Goal: Information Seeking & Learning: Understand process/instructions

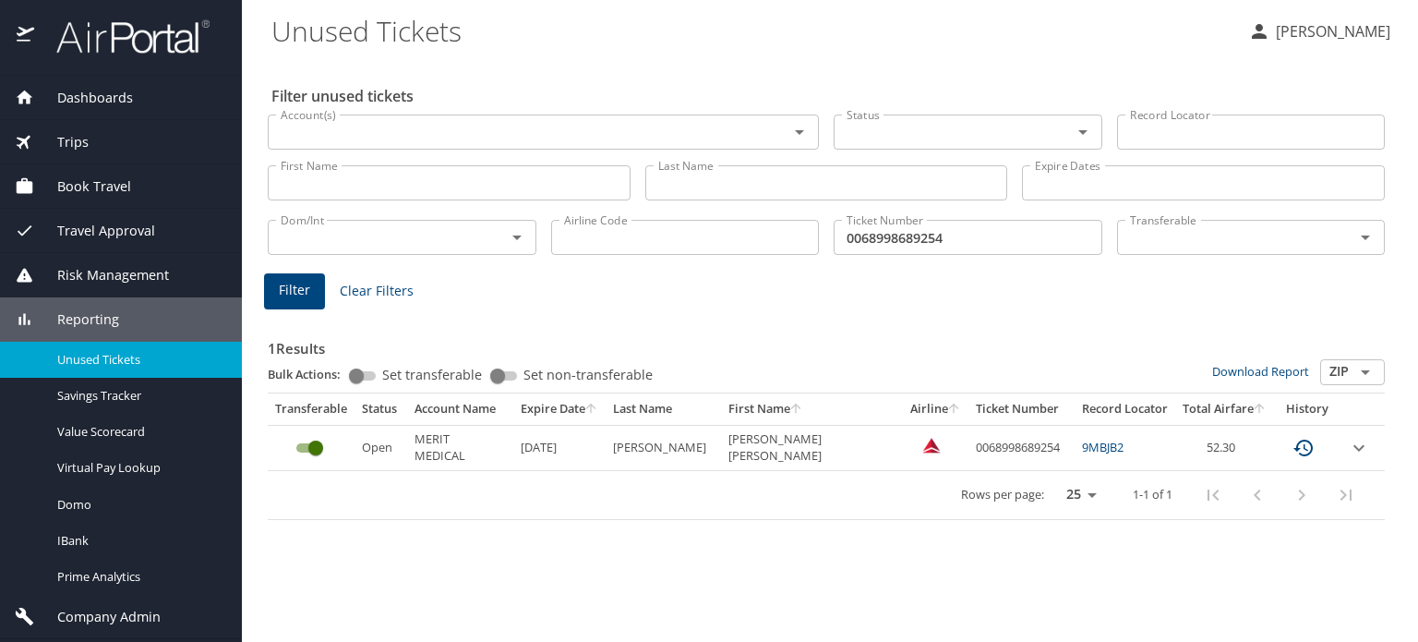
click at [180, 50] on img at bounding box center [123, 36] width 174 height 36
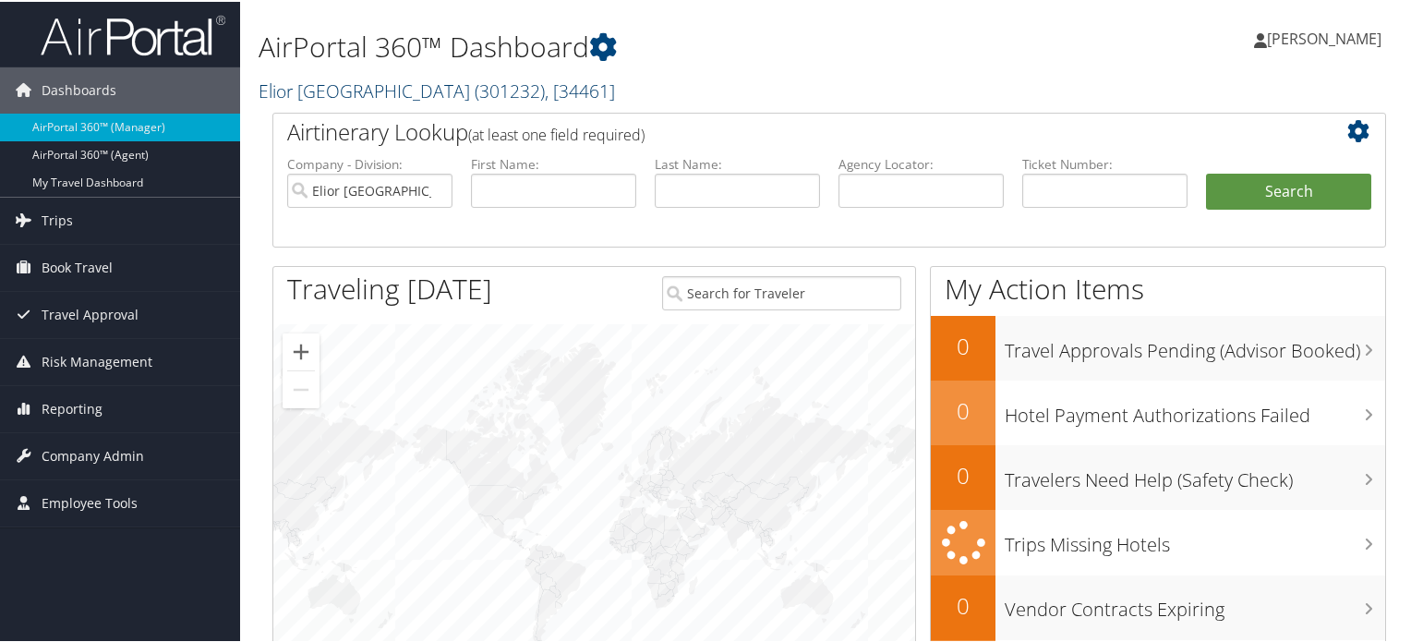
click at [414, 95] on link "[GEOGRAPHIC_DATA] ( 301232 ) , [ 34461 ]" at bounding box center [436, 89] width 356 height 25
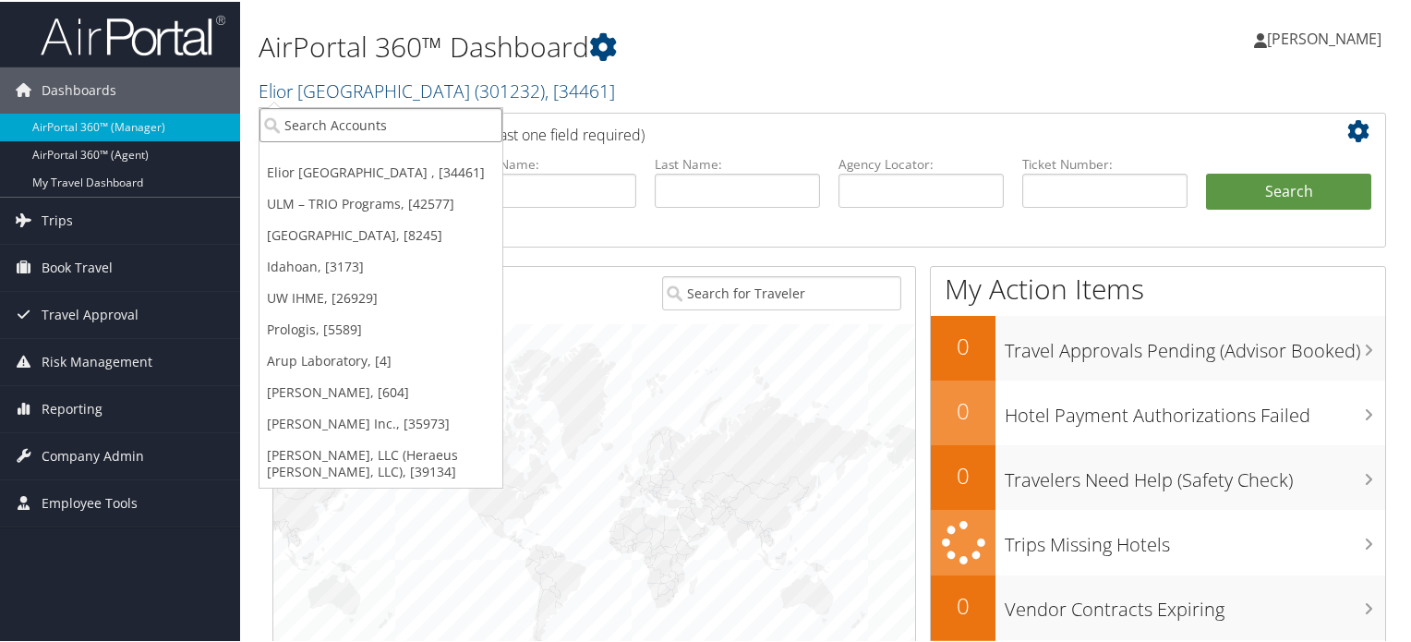
click at [384, 114] on input "search" at bounding box center [380, 123] width 243 height 34
click at [797, 53] on h1 "AirPortal 360™ Dashboard" at bounding box center [638, 45] width 761 height 39
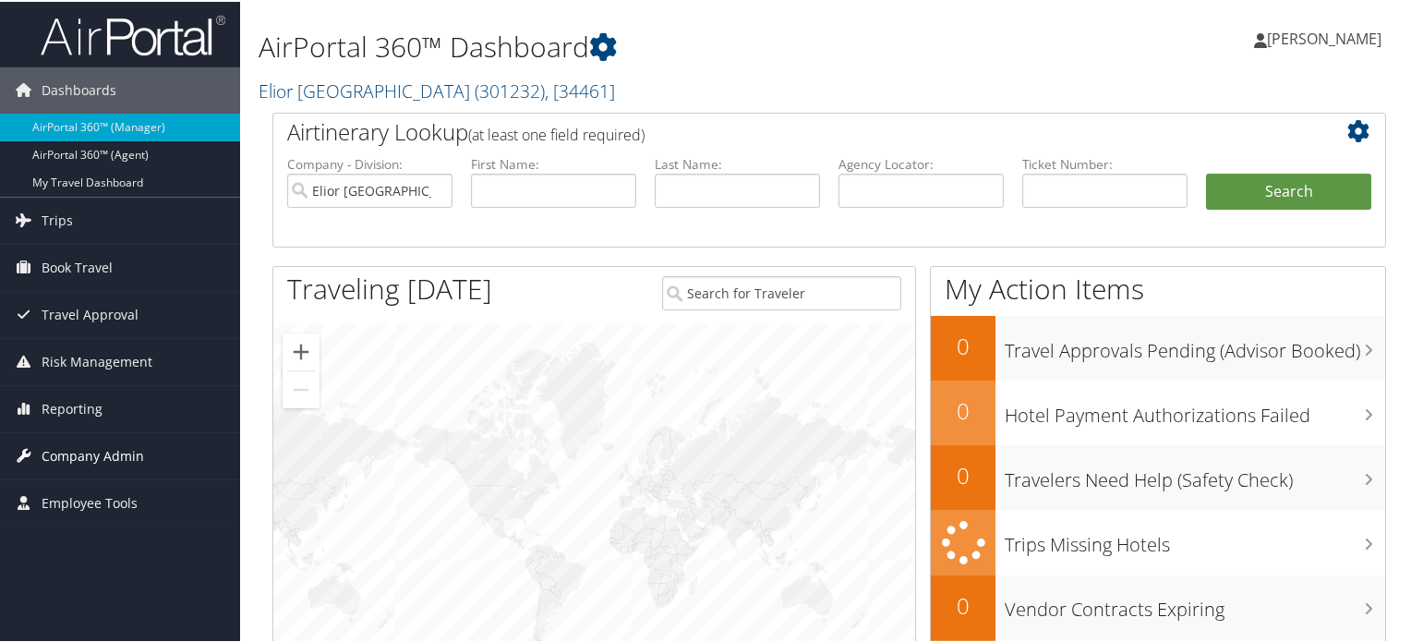
click at [79, 454] on span "Company Admin" at bounding box center [93, 454] width 102 height 46
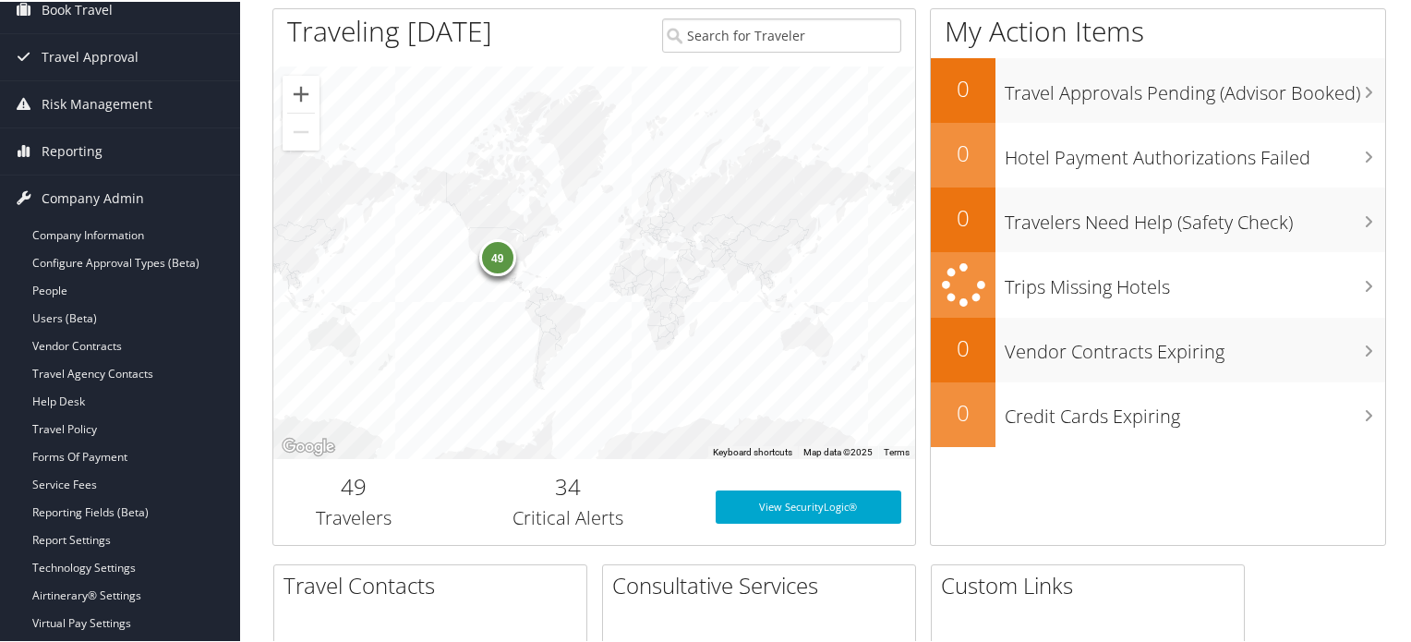
scroll to position [267, 0]
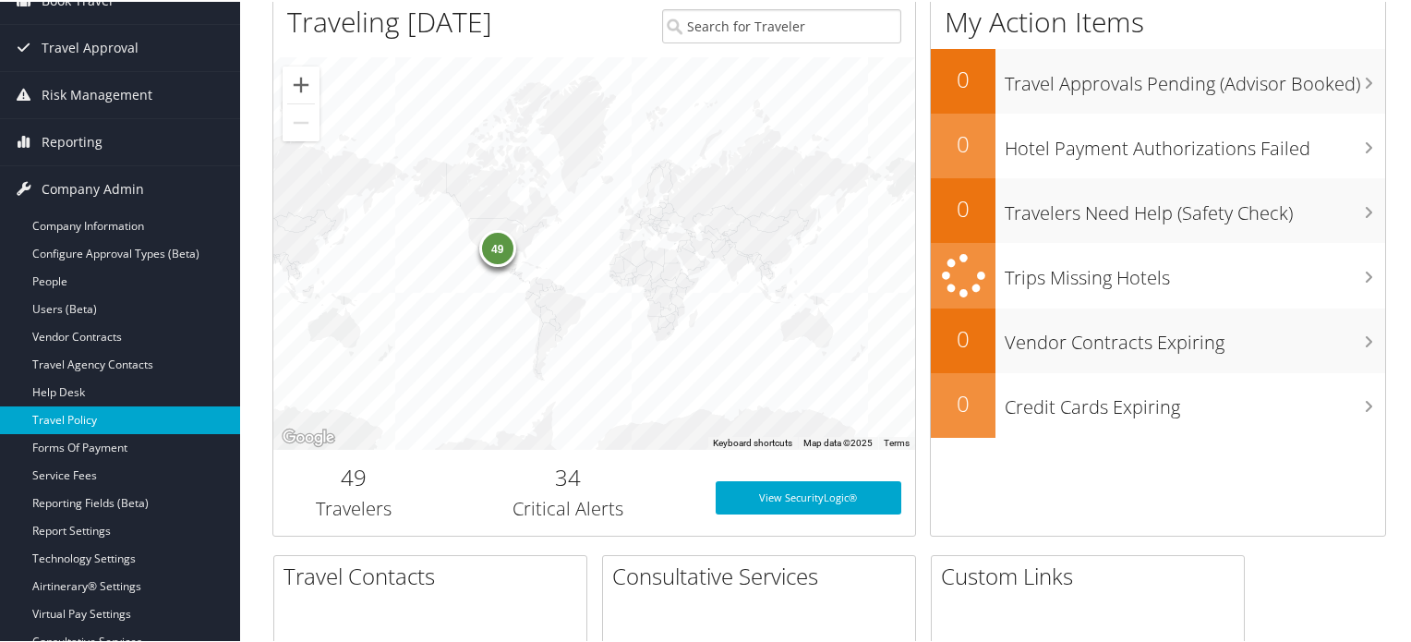
click at [80, 420] on link "Travel Policy" at bounding box center [120, 418] width 240 height 28
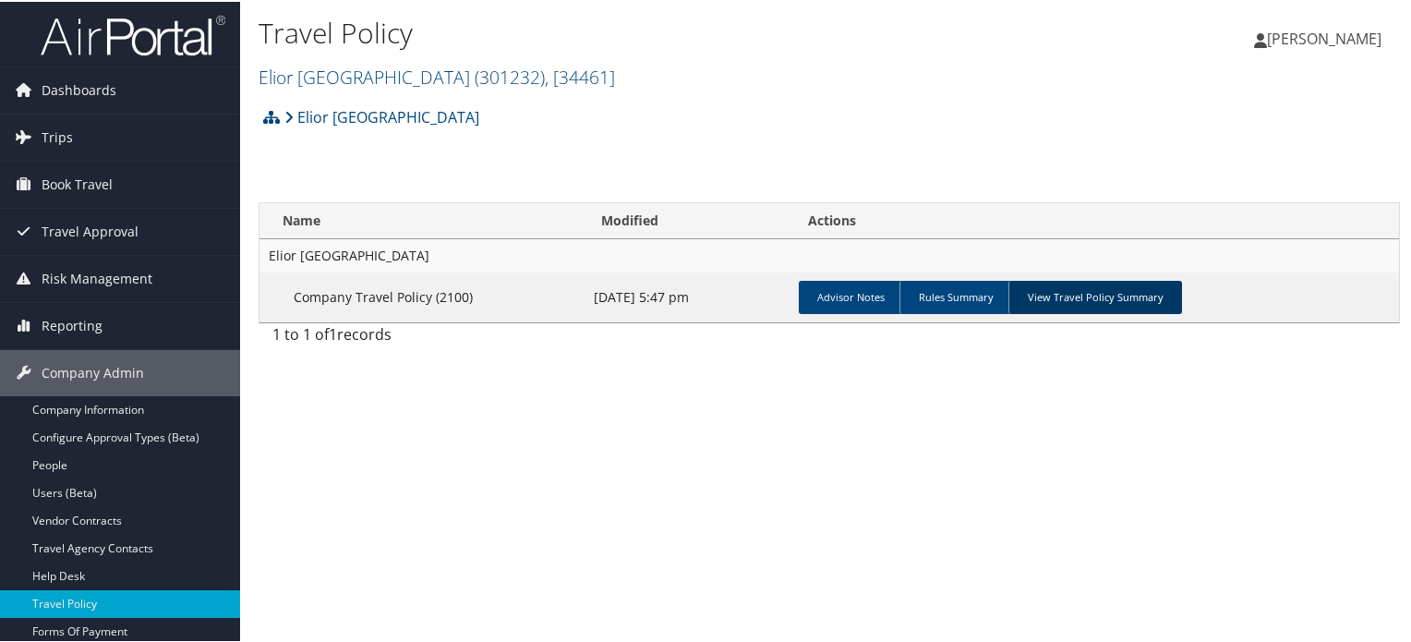
click at [1072, 299] on link "View Travel Policy Summary" at bounding box center [1095, 295] width 174 height 33
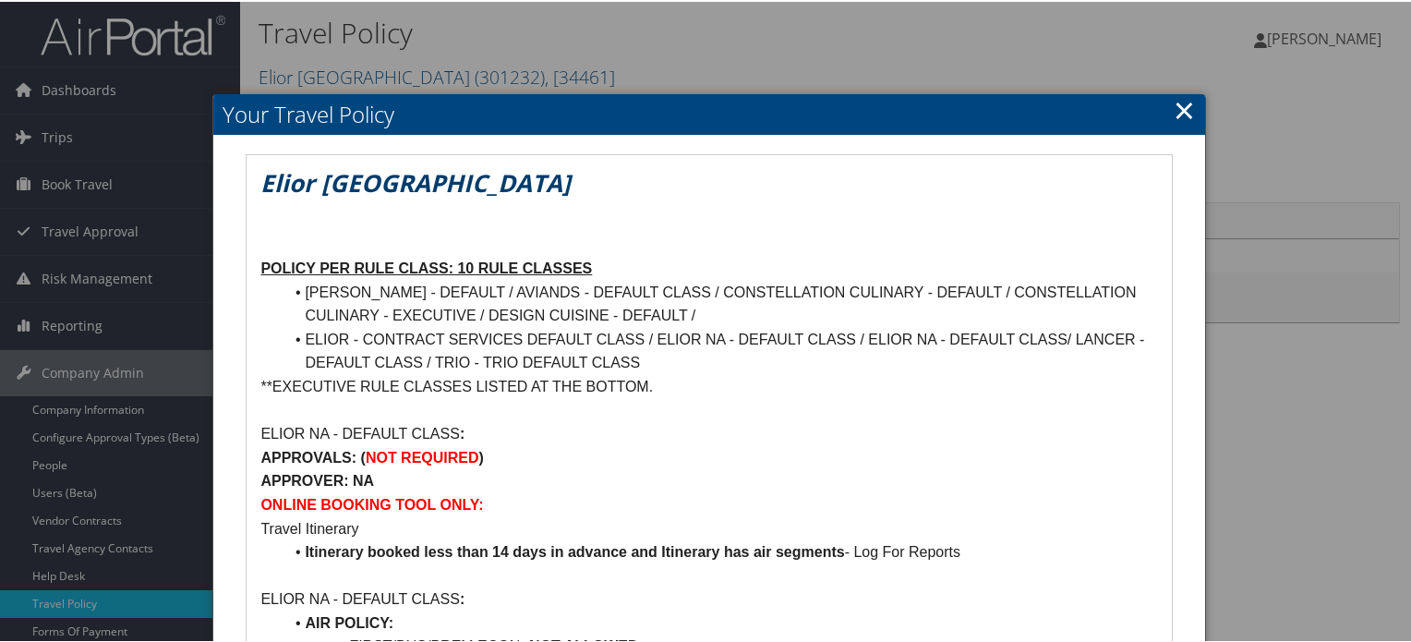
click at [388, 427] on p "ELIOR NA - DEFAULT CLASS :" at bounding box center [708, 432] width 896 height 24
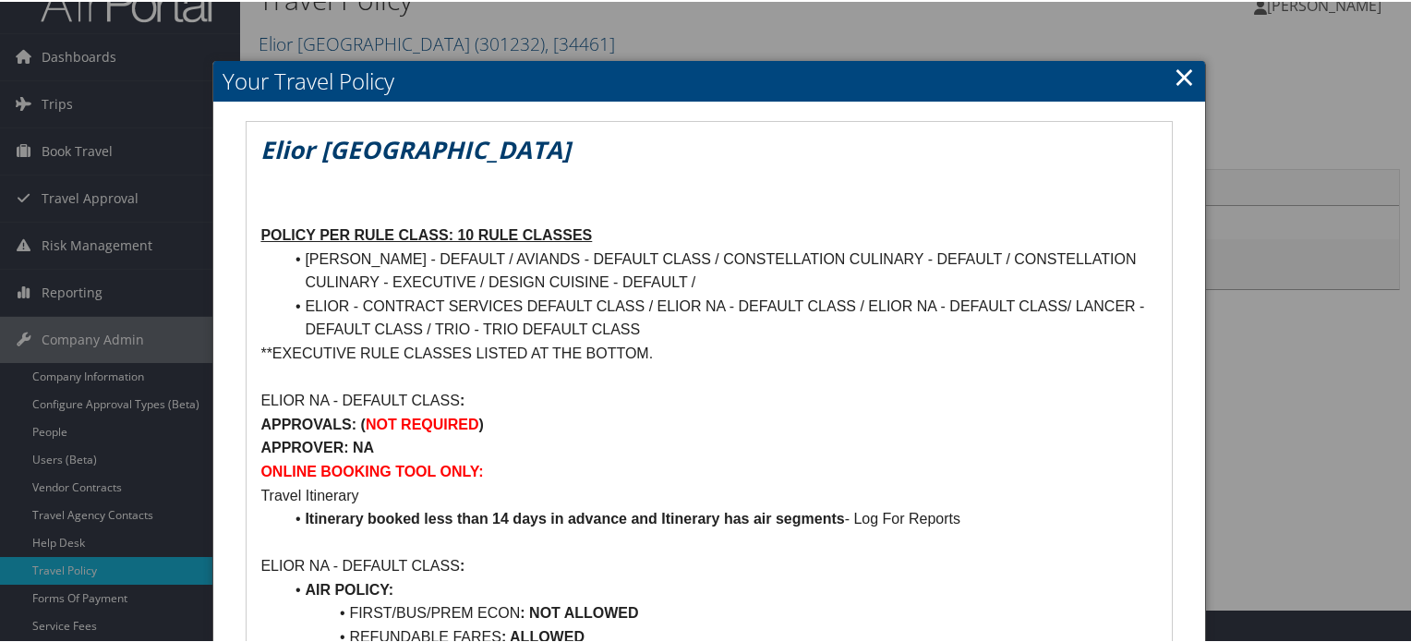
scroll to position [41, 0]
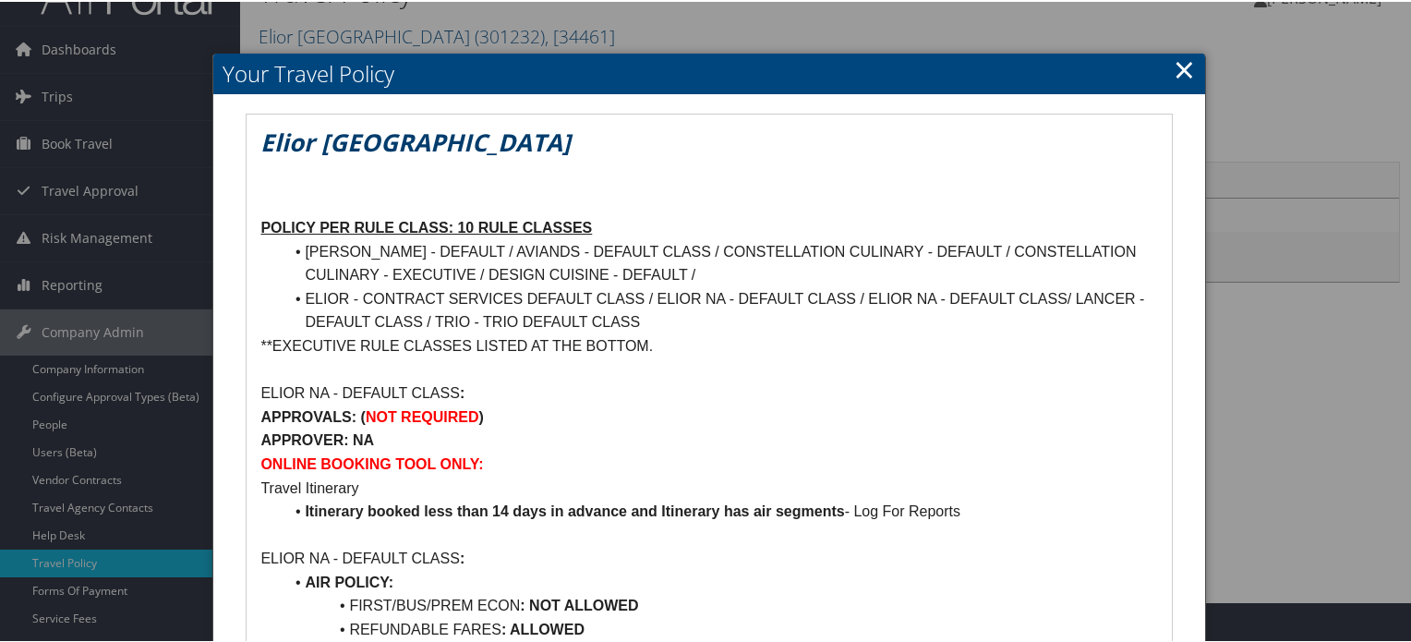
drag, startPoint x: 388, startPoint y: 427, endPoint x: 687, endPoint y: 524, distance: 314.7
click at [687, 524] on p at bounding box center [708, 534] width 896 height 24
click at [654, 585] on li "AIR POLICY:" at bounding box center [719, 581] width 874 height 24
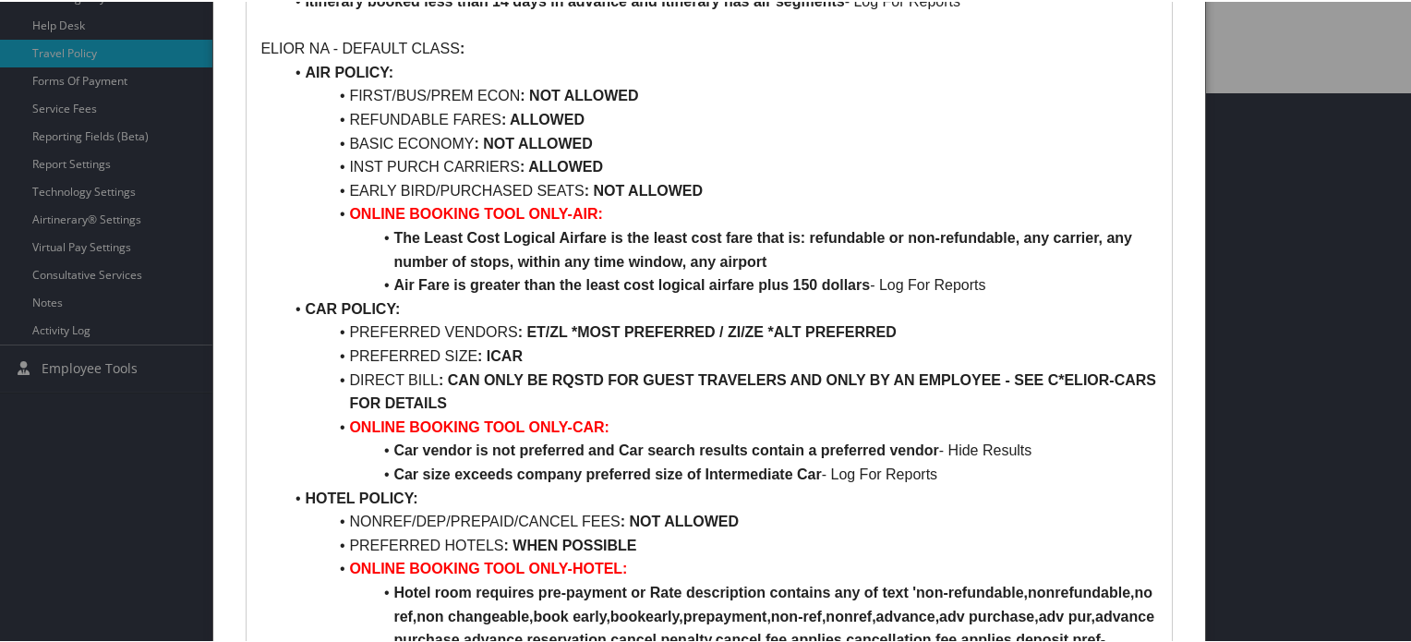
scroll to position [649, 0]
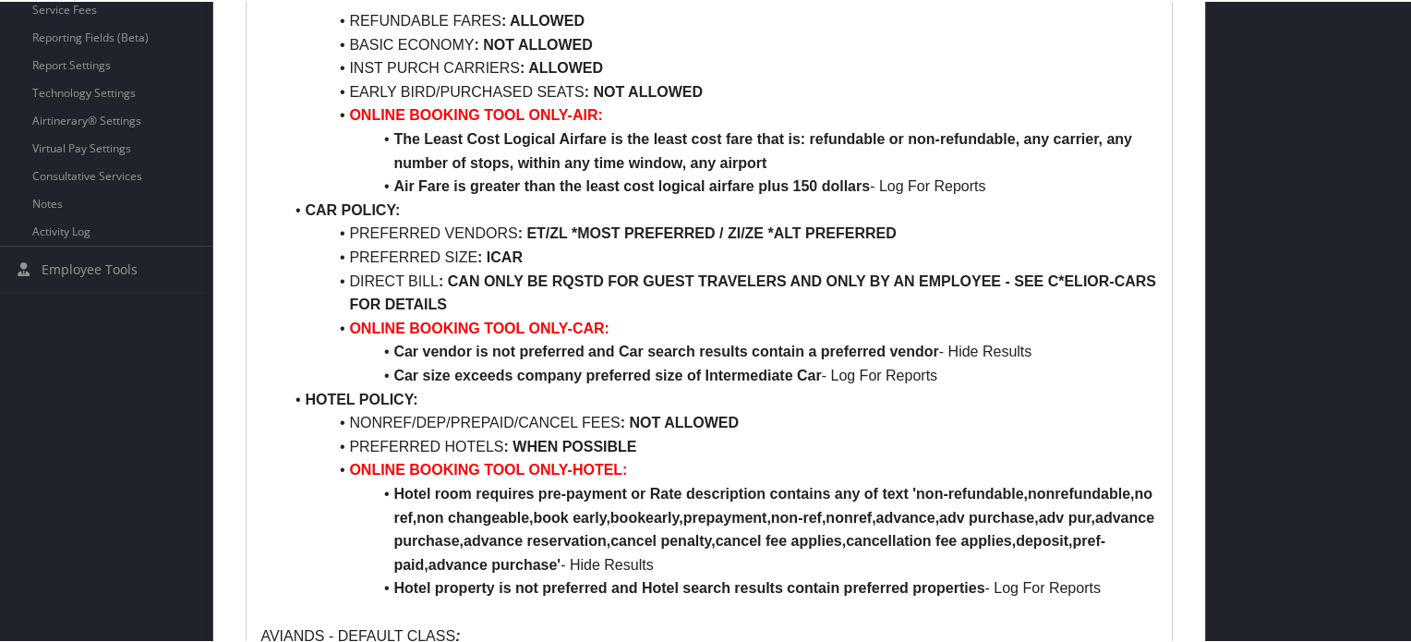
click at [623, 448] on strong ": WHEN POSSIBLE" at bounding box center [570, 445] width 133 height 16
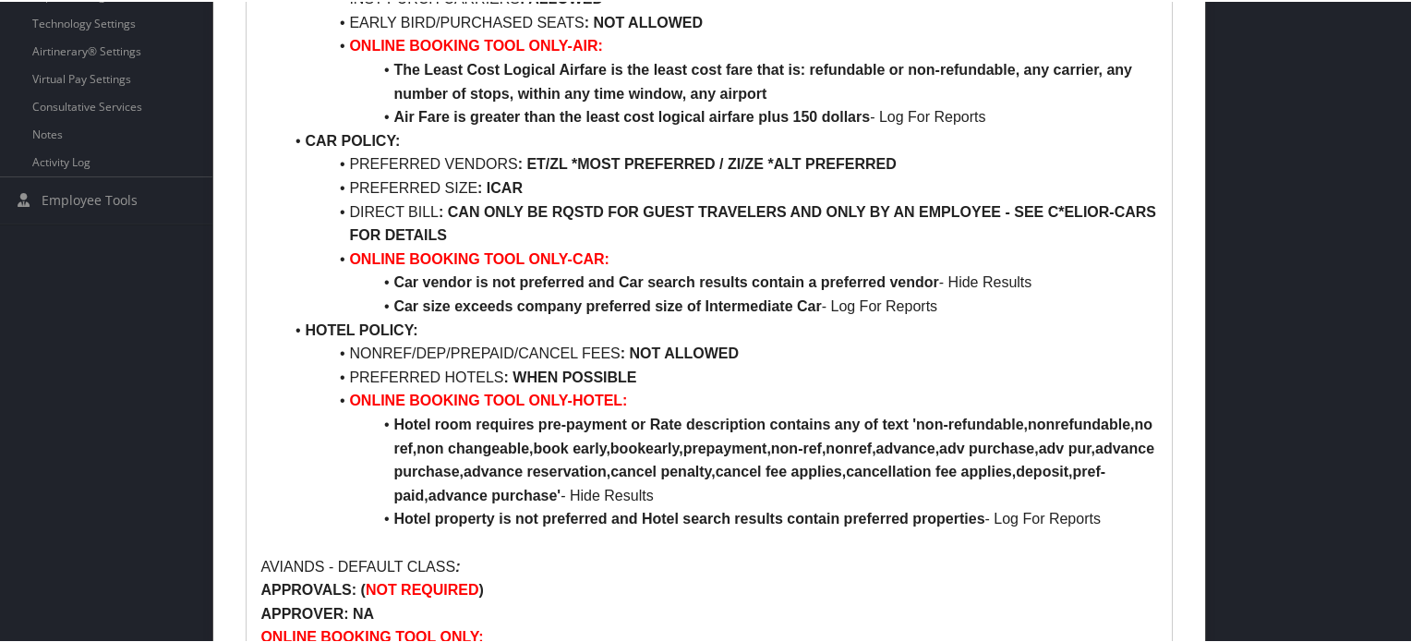
scroll to position [719, 0]
